Goal: Task Accomplishment & Management: Use online tool/utility

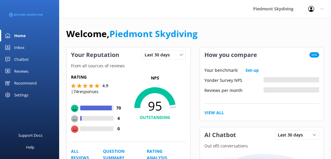
click at [24, 70] on div "Reviews" at bounding box center [21, 71] width 14 height 12
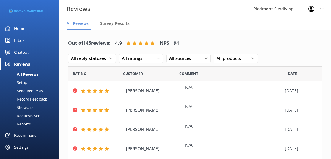
click at [32, 89] on div "Send Requests" at bounding box center [23, 90] width 39 height 8
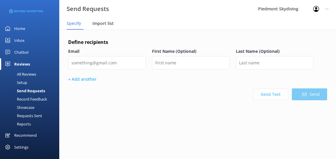
click at [105, 26] on span "Import list" at bounding box center [102, 23] width 21 height 6
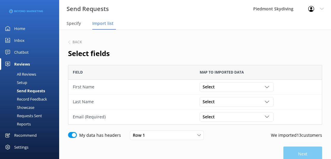
scroll to position [55, 250]
click at [267, 86] on icon "grid" at bounding box center [267, 87] width 4 height 4
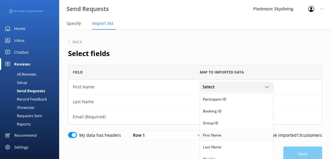
click at [237, 133] on link "First Name" at bounding box center [236, 135] width 73 height 12
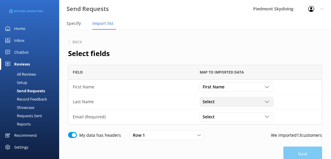
click at [267, 104] on div "Select" at bounding box center [236, 101] width 71 height 7
click at [258, 123] on link "Last Name" at bounding box center [236, 124] width 73 height 12
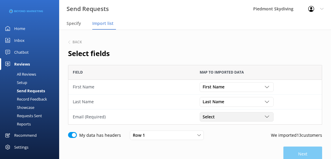
click at [270, 116] on div "grid" at bounding box center [268, 116] width 6 height 4
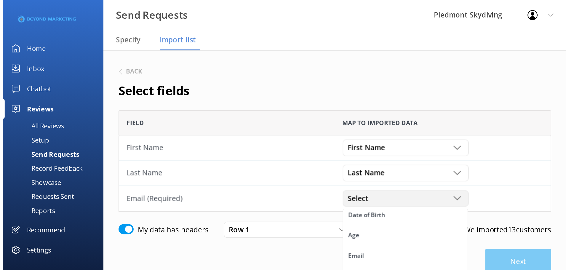
scroll to position [92, 0]
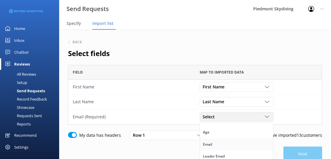
click at [243, 141] on link "Email" at bounding box center [236, 144] width 73 height 12
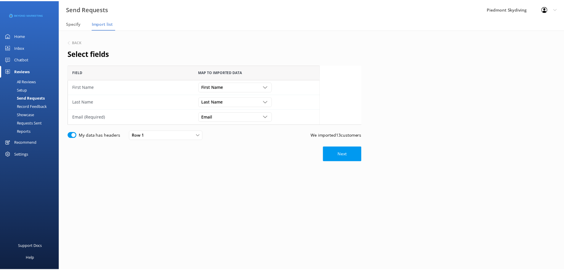
scroll to position [55, 292]
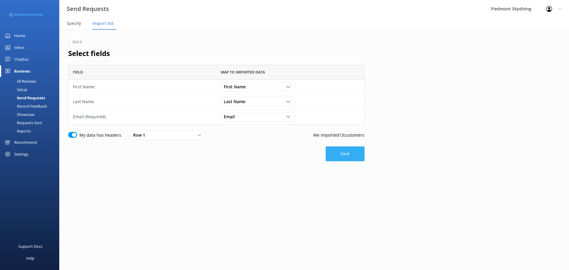
click at [331, 153] on button "Next" at bounding box center [344, 153] width 39 height 15
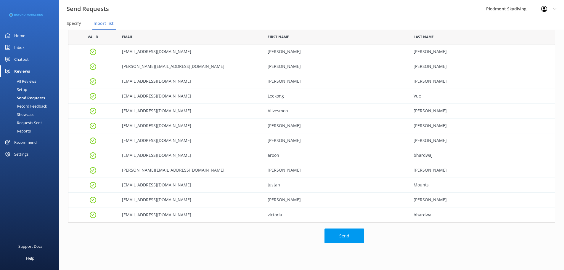
scroll to position [44, 0]
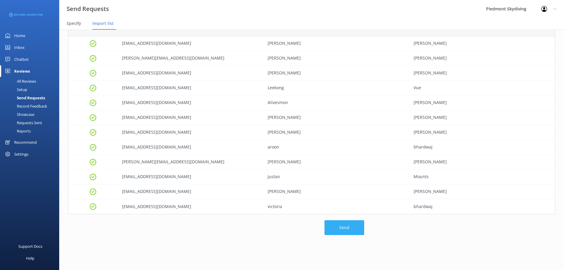
click at [331, 158] on button "Send" at bounding box center [345, 227] width 40 height 15
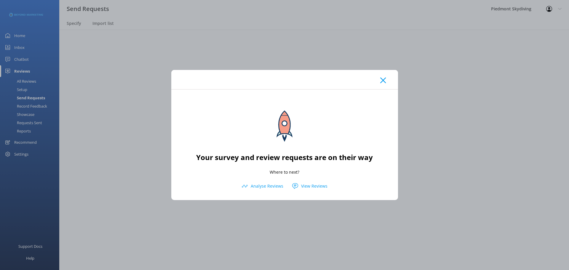
click at [331, 82] on icon at bounding box center [383, 80] width 6 height 6
